Goal: Information Seeking & Learning: Learn about a topic

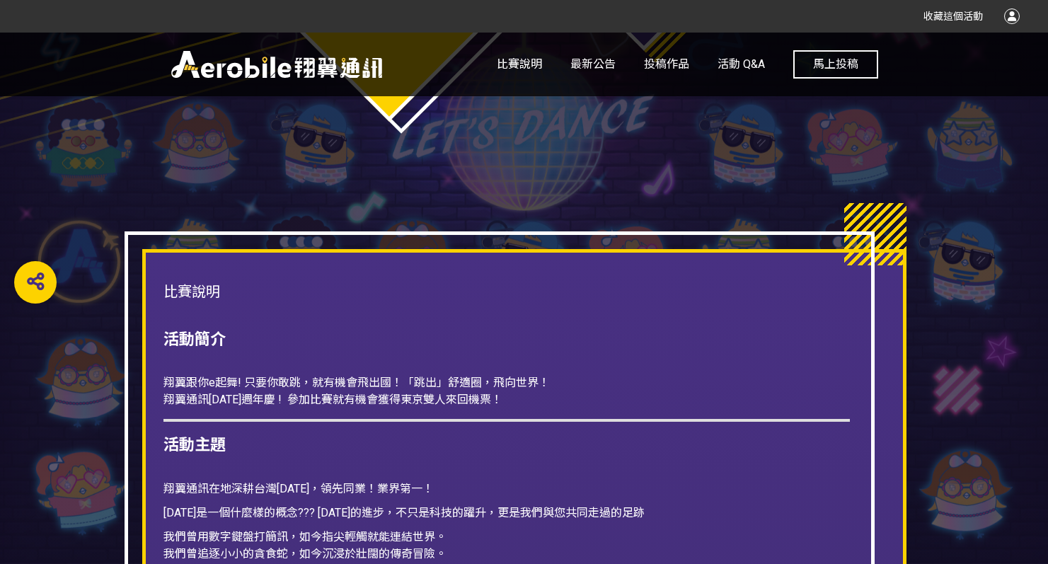
scroll to position [1229, 0]
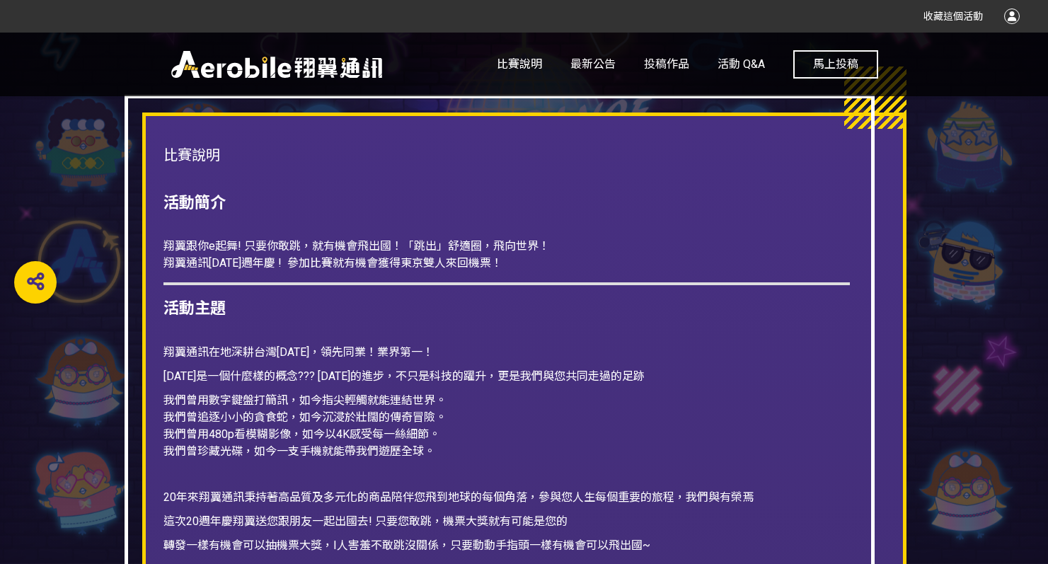
drag, startPoint x: 271, startPoint y: 245, endPoint x: 332, endPoint y: 359, distance: 128.8
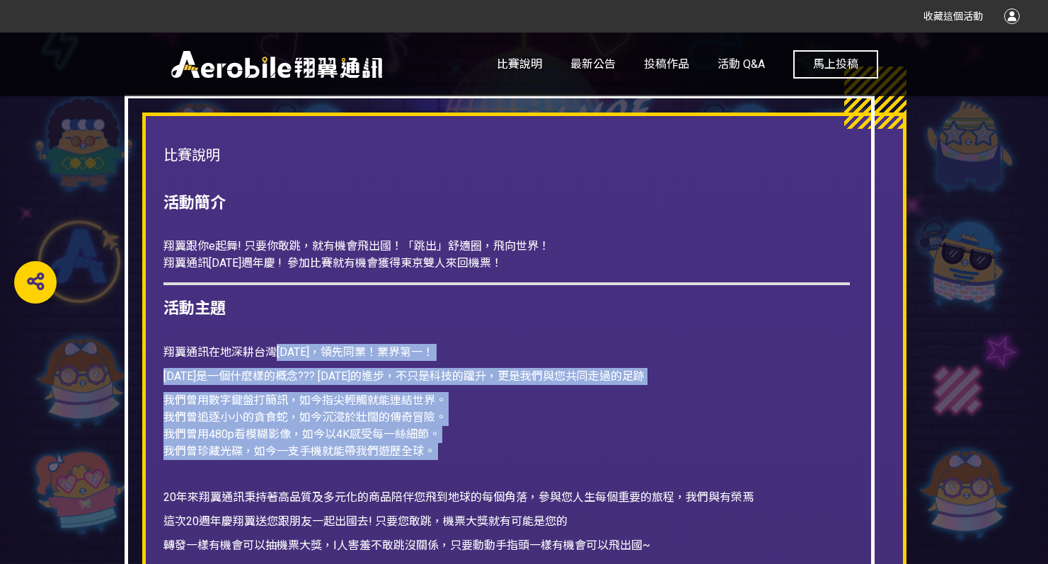
drag, startPoint x: 277, startPoint y: 354, endPoint x: 473, endPoint y: 466, distance: 225.6
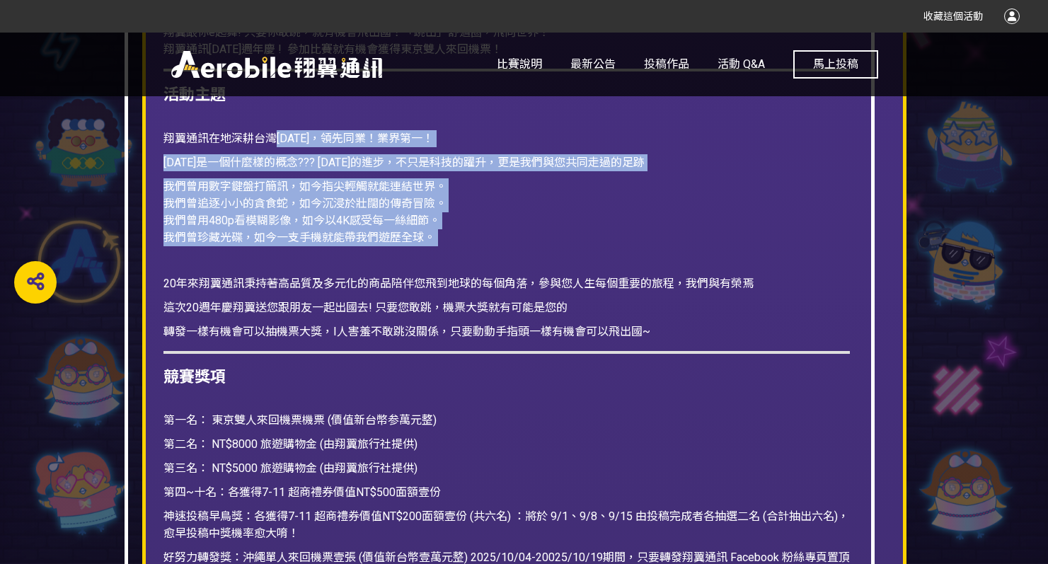
scroll to position [1502, 0]
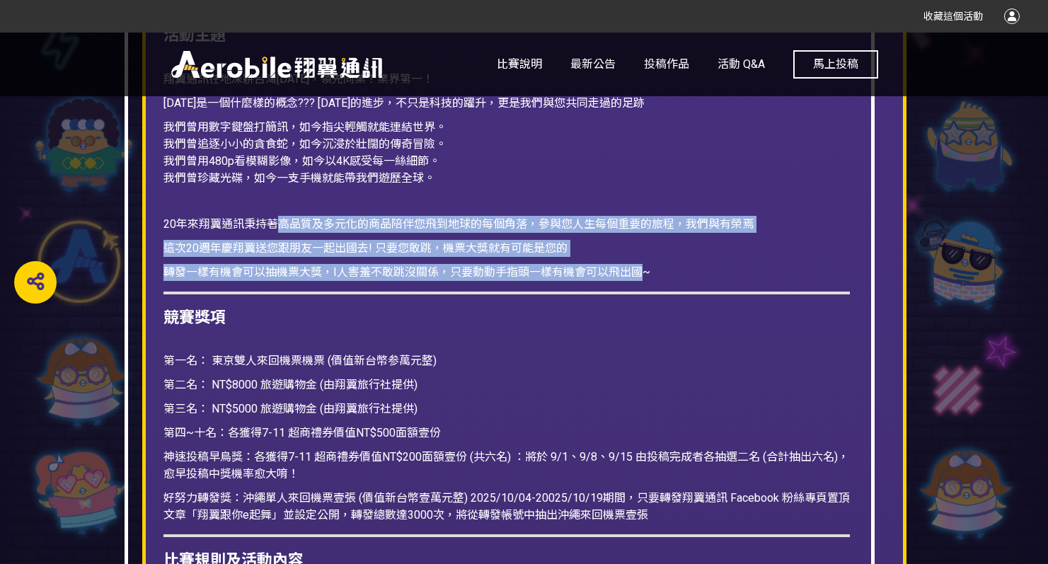
drag, startPoint x: 277, startPoint y: 218, endPoint x: 649, endPoint y: 275, distance: 376.5
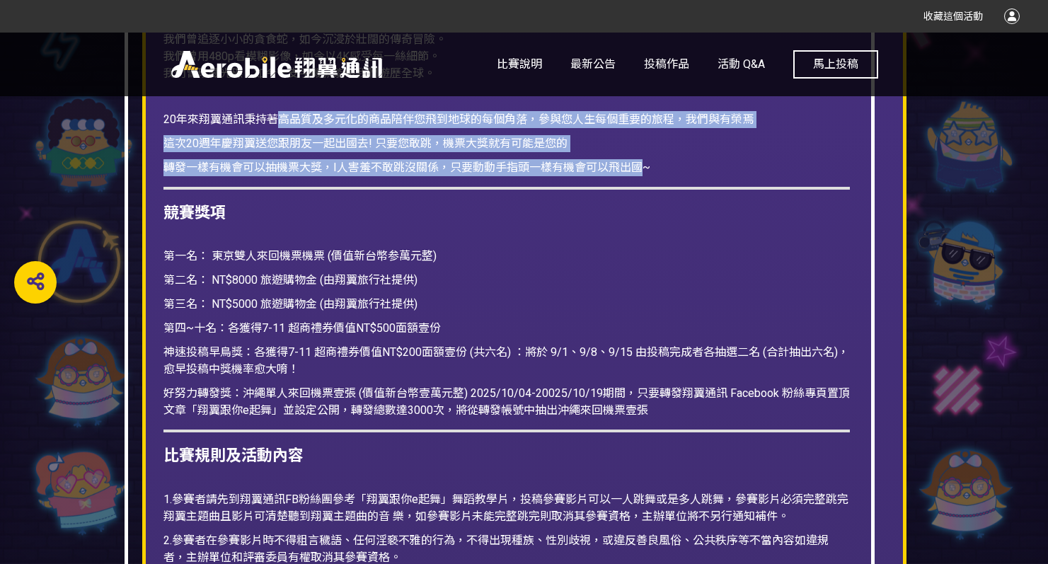
scroll to position [1696, 0]
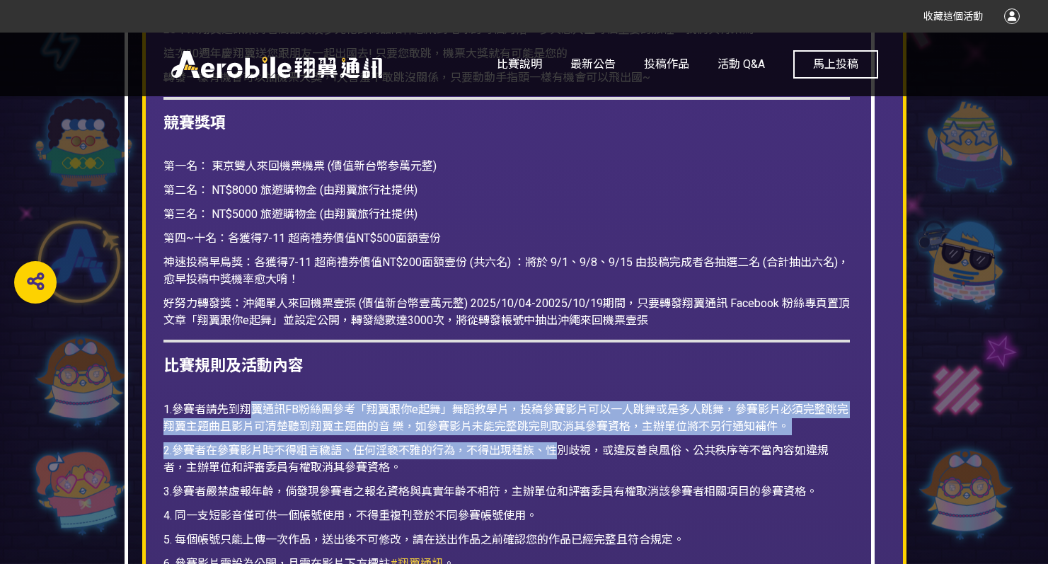
drag, startPoint x: 253, startPoint y: 415, endPoint x: 564, endPoint y: 439, distance: 311.5
click at [578, 422] on span "1.參賽者請先到翔翼通訊FB粉絲團參考「翔翼跟你e起舞」舞蹈教學片，投稿參賽影片可以一人跳舞或是多人跳舞，參賽影片必須完整跳完翔翼主題曲且影片可清楚聽到翔翼主…" at bounding box center [505, 418] width 685 height 30
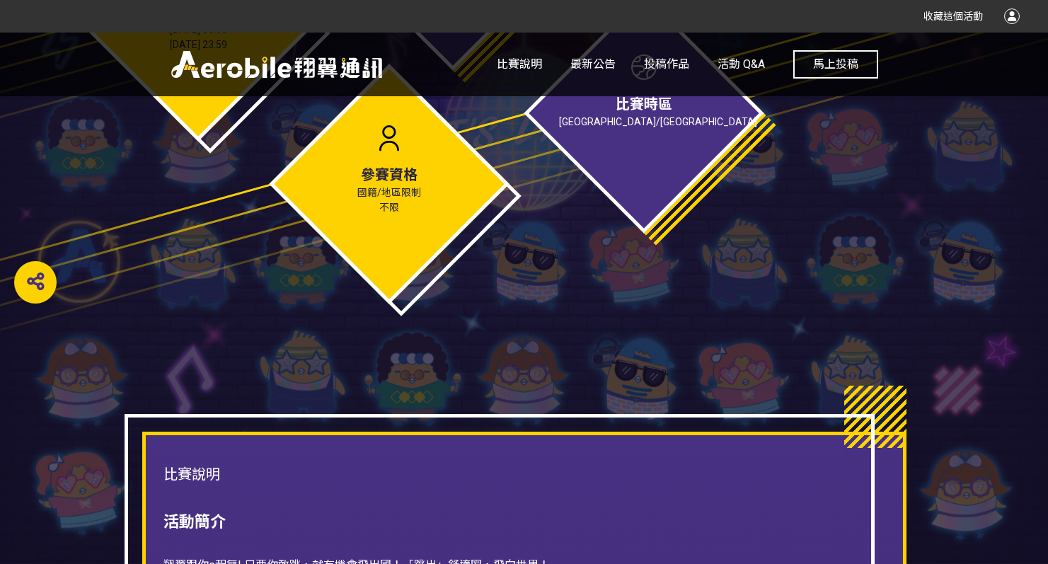
scroll to position [907, 0]
